Goal: Find specific page/section: Find specific page/section

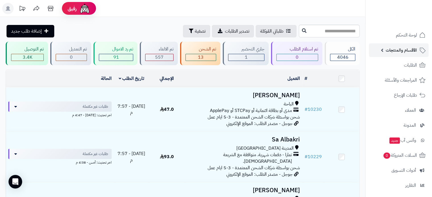
click at [410, 49] on span "الأقسام والمنتجات" at bounding box center [401, 50] width 31 height 8
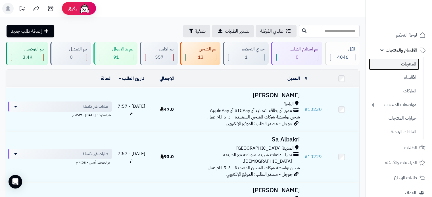
click at [407, 61] on link "المنتجات" at bounding box center [394, 65] width 50 height 12
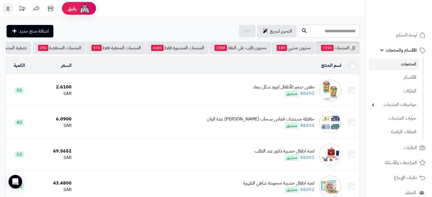
click at [310, 30] on input "text" at bounding box center [329, 31] width 61 height 13
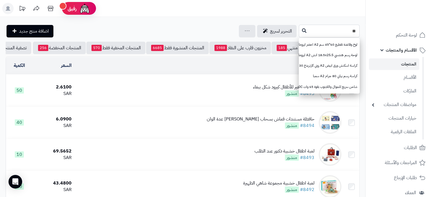
type input "**"
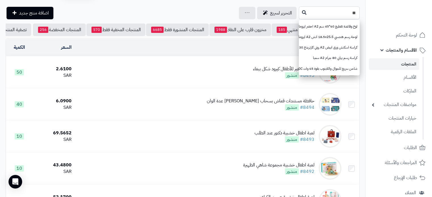
scroll to position [28, 0]
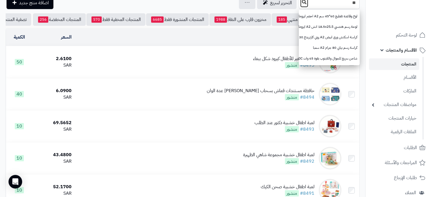
click at [302, 1] on icon at bounding box center [304, 2] width 5 height 5
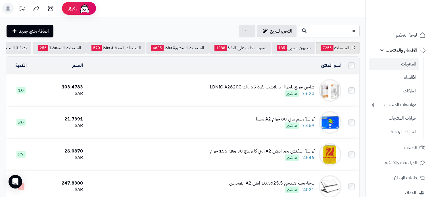
click at [336, 31] on input "**" at bounding box center [329, 31] width 61 height 13
type input "*"
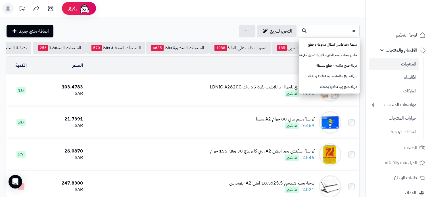
type input "*"
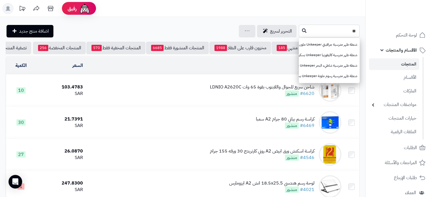
type input "*"
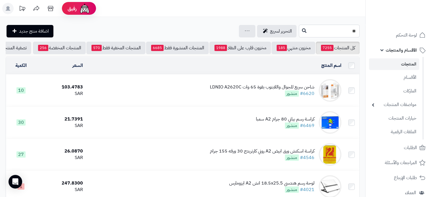
type input "*"
